Goal: Task Accomplishment & Management: Manage account settings

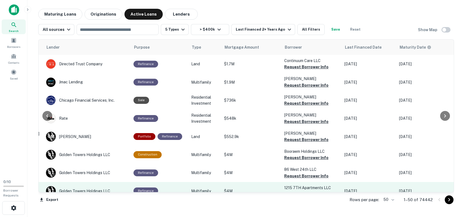
scroll to position [0, 89]
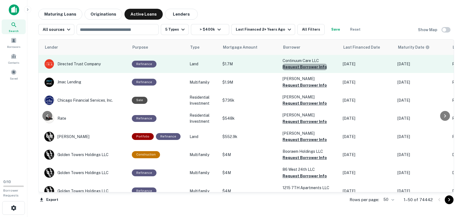
click at [316, 68] on button "Request Borrower Info" at bounding box center [304, 67] width 44 height 7
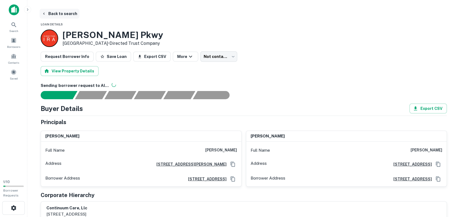
click at [60, 14] on button "Back to search" at bounding box center [60, 14] width 40 height 10
